Goal: Task Accomplishment & Management: Use online tool/utility

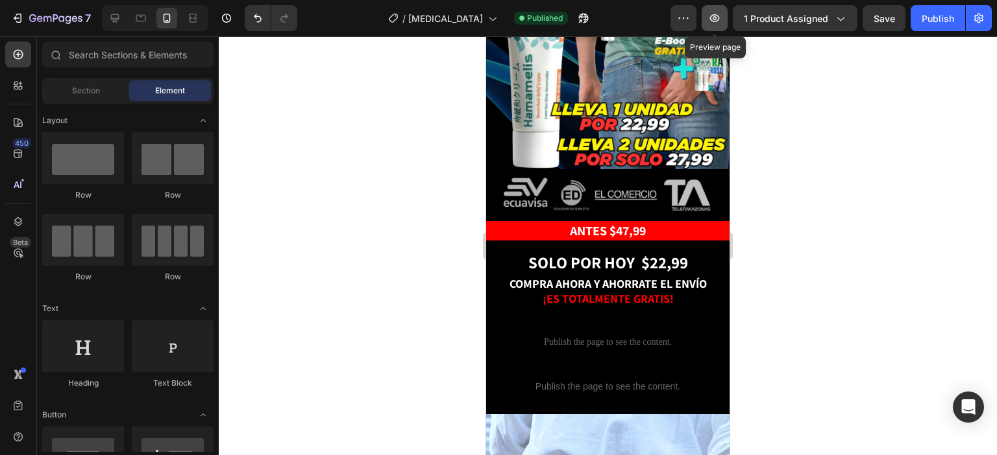
click at [726, 23] on button "button" at bounding box center [714, 18] width 26 height 26
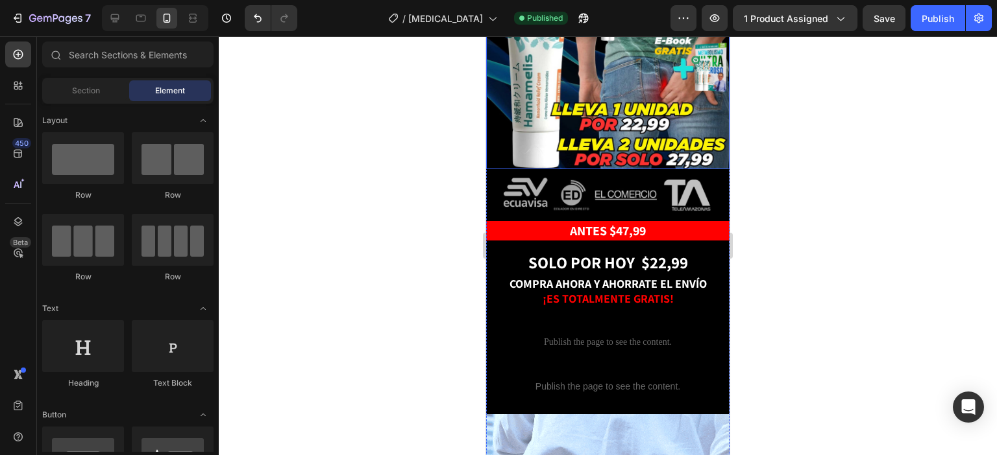
click at [538, 86] on img at bounding box center [607, 23] width 243 height 293
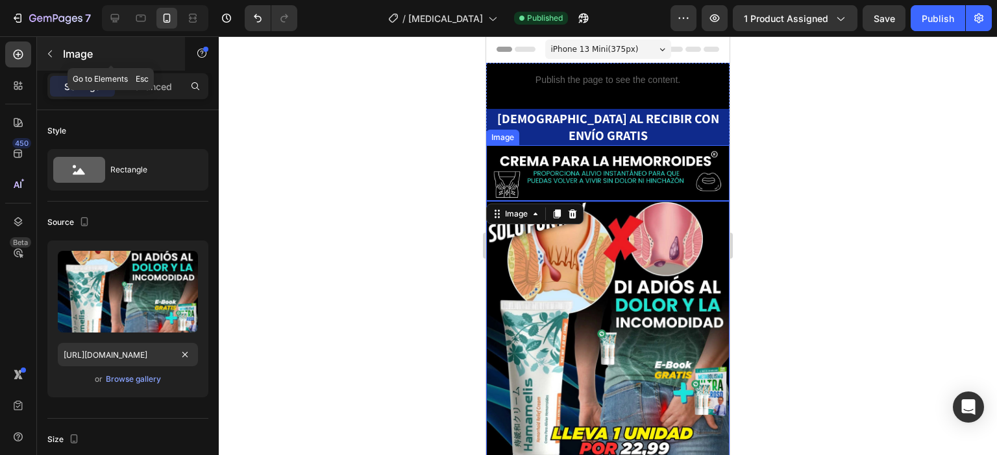
click at [49, 53] on icon "button" at bounding box center [50, 54] width 4 height 7
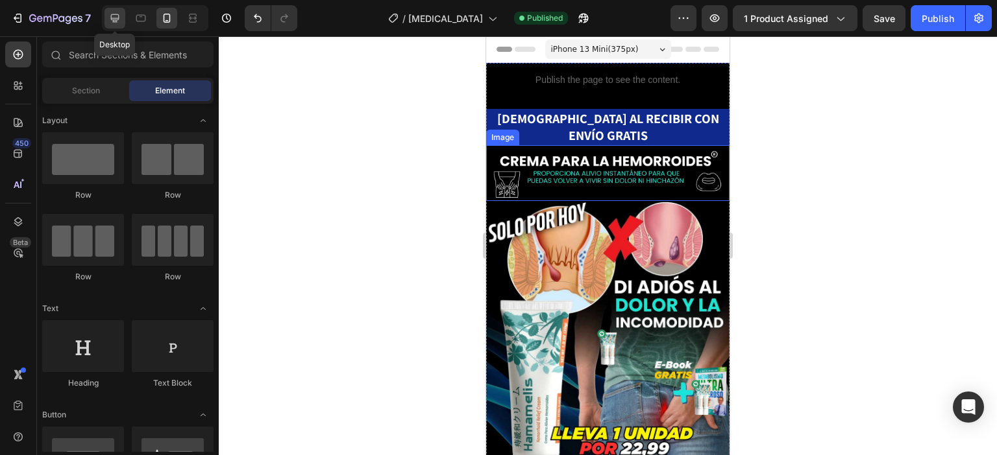
click at [114, 8] on div at bounding box center [114, 18] width 21 height 21
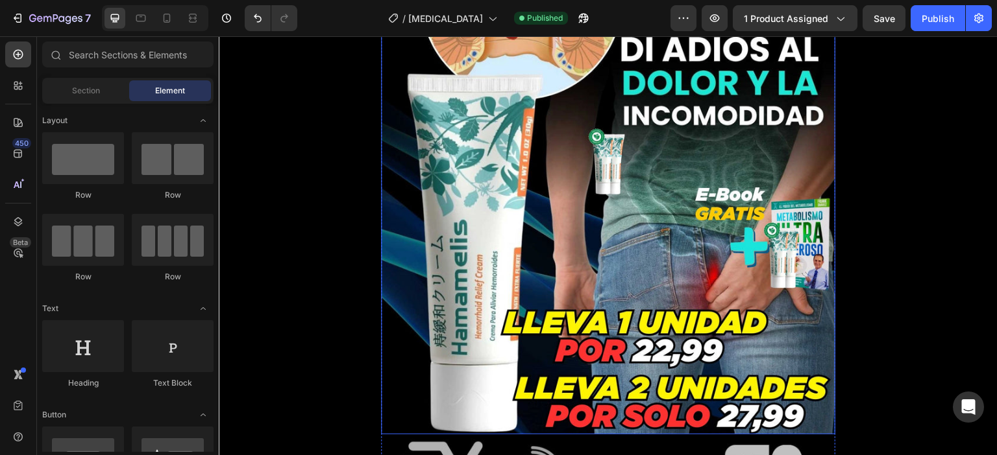
scroll to position [454, 0]
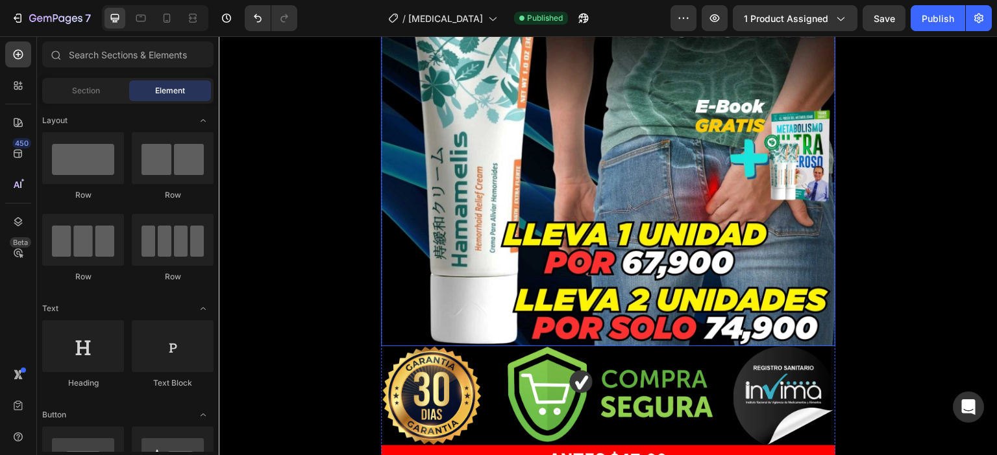
click at [603, 243] on img at bounding box center [608, 73] width 454 height 546
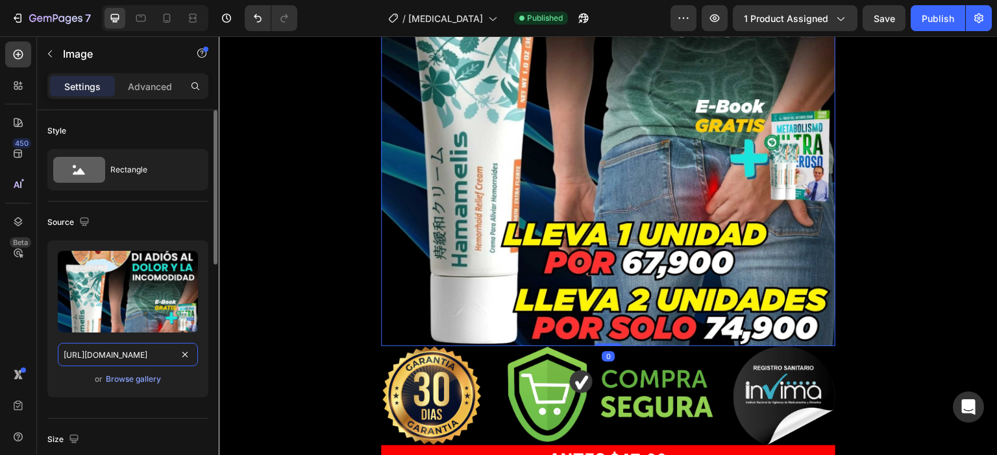
click at [158, 356] on input "[URL][DOMAIN_NAME]" at bounding box center [128, 354] width 140 height 23
paste input "836/1915/2065/files/gempages_579675922156749396-47da9034-10f9-4cff-b5a6-4ebd50f…"
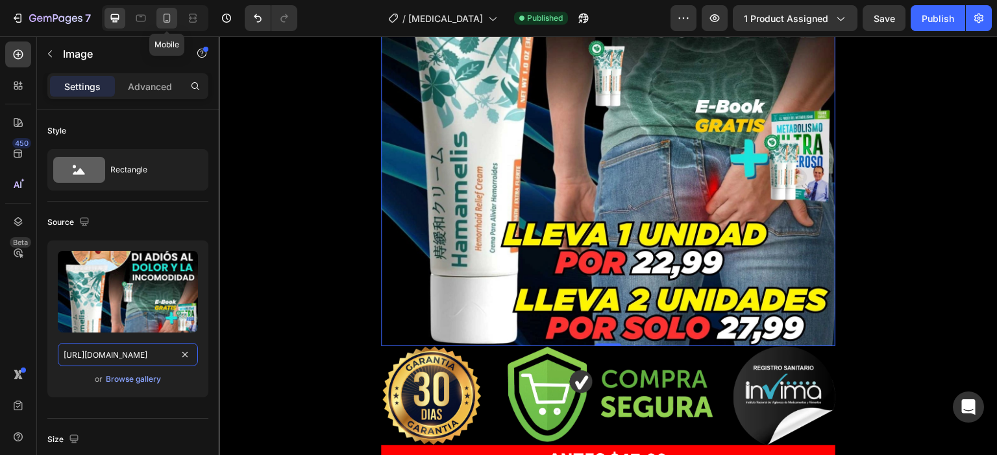
type input "[URL][DOMAIN_NAME]"
click at [166, 23] on icon at bounding box center [166, 18] width 13 height 13
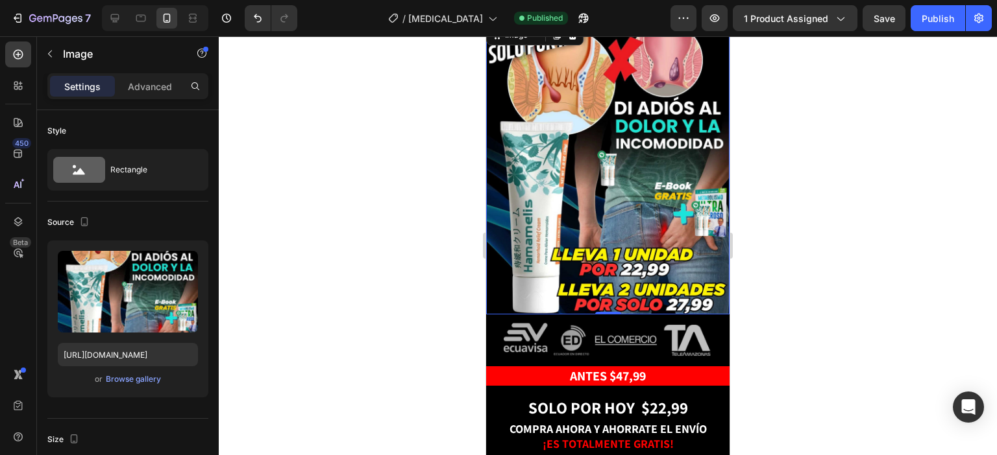
scroll to position [100, 0]
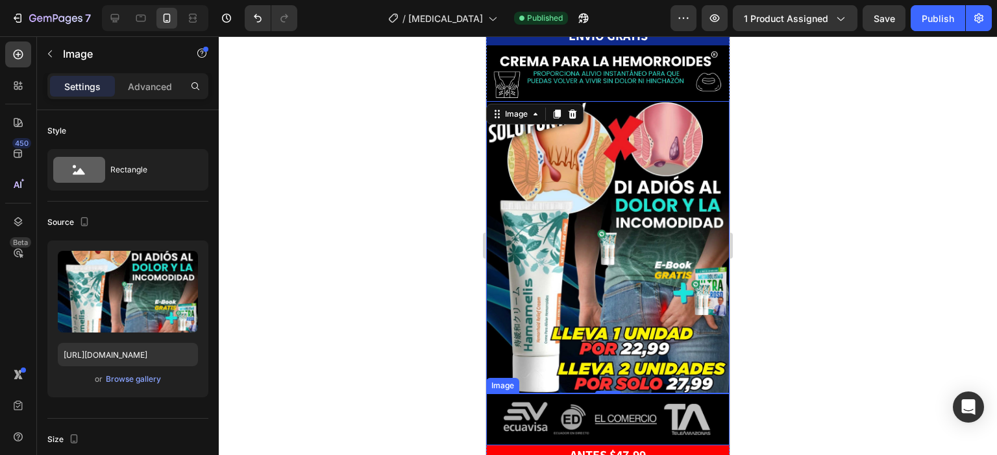
click at [655, 399] on img at bounding box center [607, 420] width 219 height 42
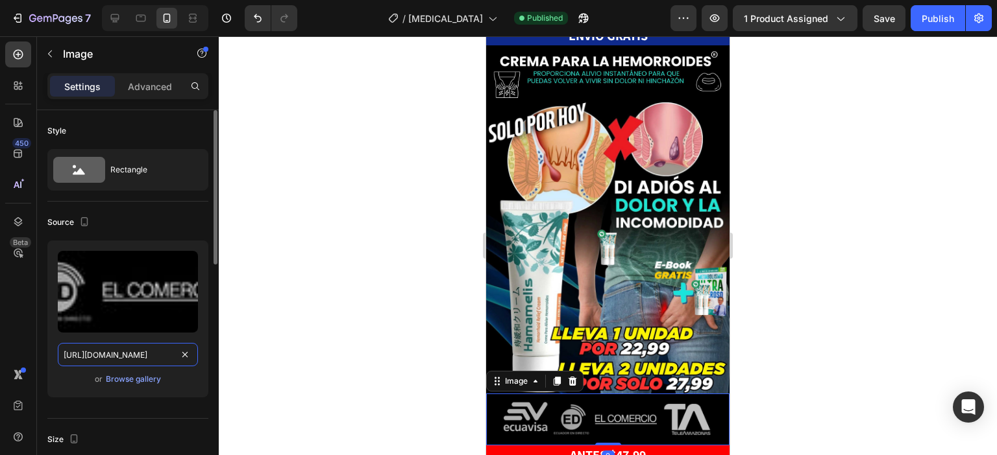
click at [136, 348] on input "[URL][DOMAIN_NAME]" at bounding box center [128, 354] width 140 height 23
click at [109, 8] on div at bounding box center [114, 18] width 21 height 21
type input "[URL][DOMAIN_NAME]"
type input "100"
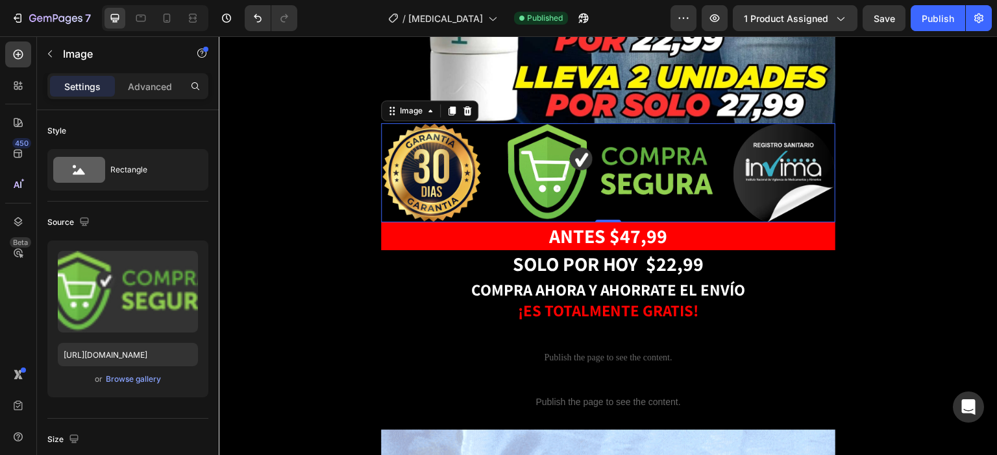
scroll to position [679, 0]
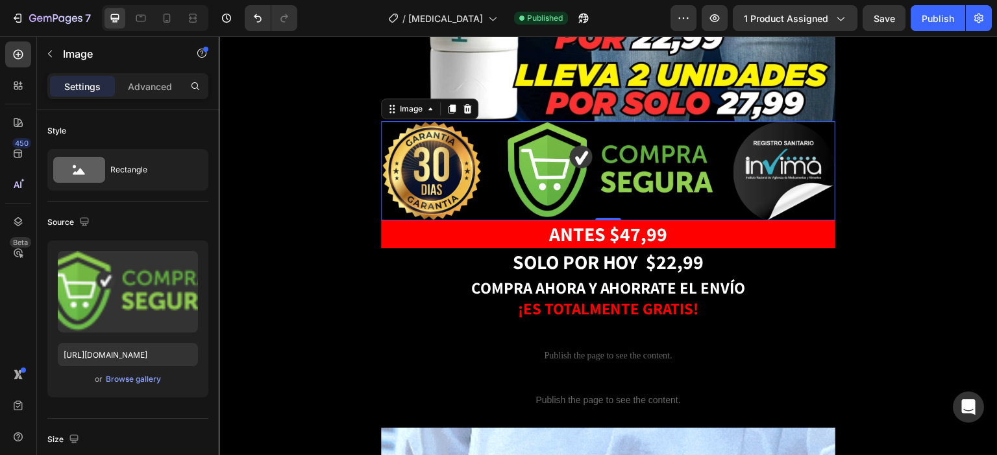
click at [600, 140] on img at bounding box center [608, 170] width 454 height 99
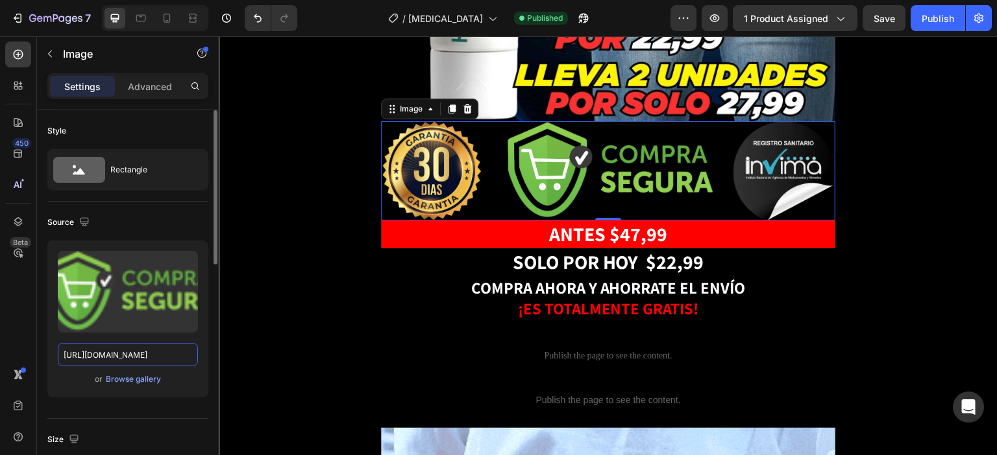
click at [151, 354] on input "[URL][DOMAIN_NAME]" at bounding box center [128, 354] width 140 height 23
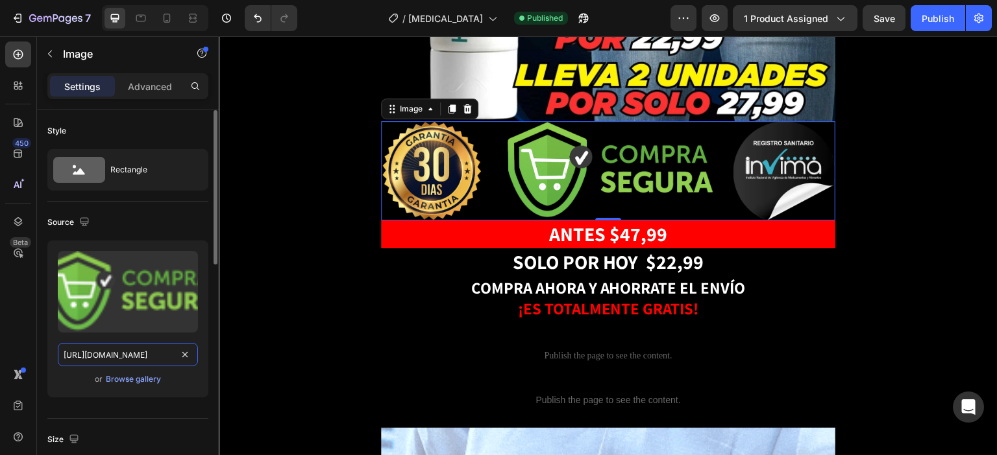
paste input "836/1915/2065/files/gempages_579675922156749396-87e4078a-9b0e-47a8-b0da-009e8c9…"
type input "[URL][DOMAIN_NAME]"
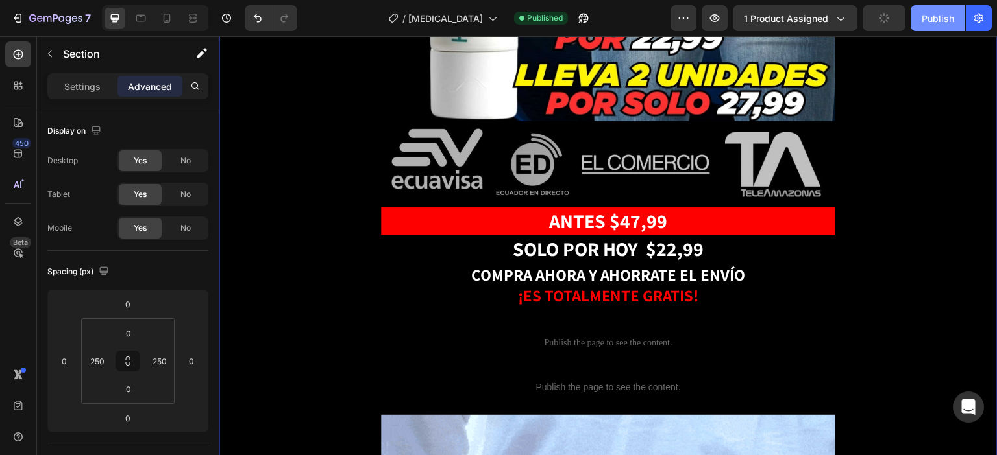
click at [930, 21] on div "Publish" at bounding box center [937, 19] width 32 height 14
